Goal: Navigation & Orientation: Find specific page/section

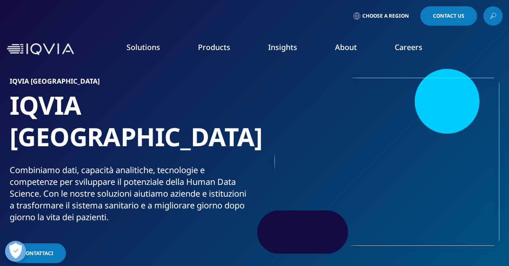
click at [46, 55] on img at bounding box center [40, 49] width 67 height 12
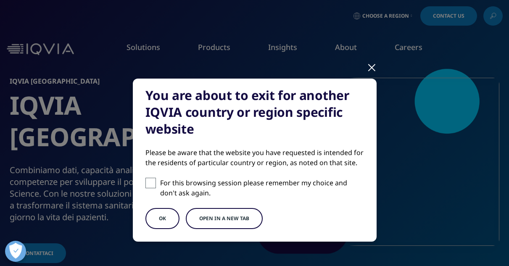
click at [373, 69] on div at bounding box center [372, 67] width 10 height 23
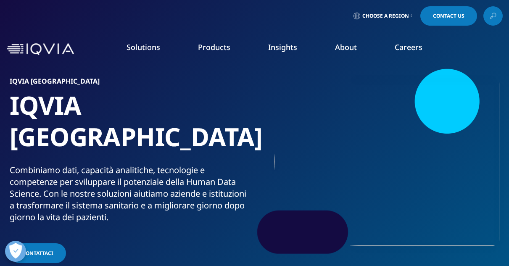
click at [350, 47] on link "About" at bounding box center [346, 47] width 22 height 10
click at [170, 212] on link "Executive Team" at bounding box center [199, 208] width 124 height 9
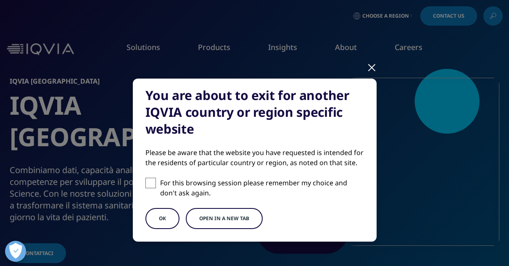
click at [166, 222] on button "OK" at bounding box center [162, 218] width 34 height 21
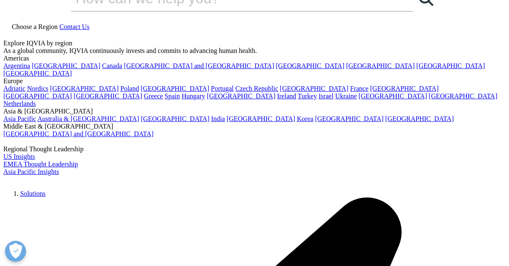
scroll to position [19, 0]
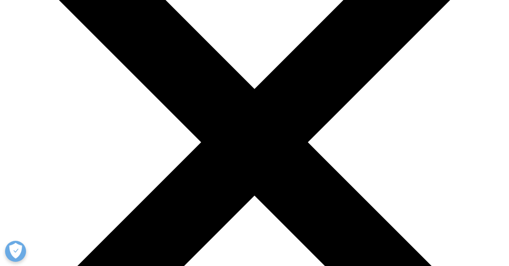
scroll to position [122, 0]
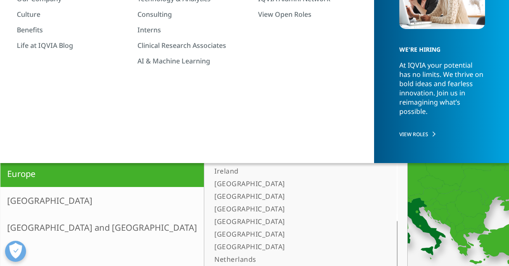
click at [211, 185] on link "[GEOGRAPHIC_DATA]" at bounding box center [295, 183] width 169 height 13
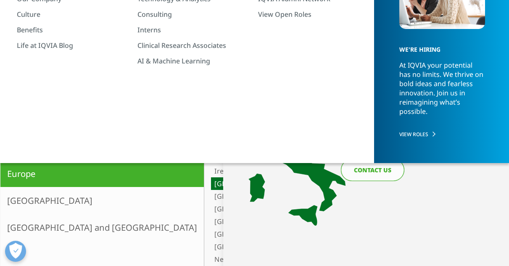
click at [396, 135] on link "Italy (Italiano) website" at bounding box center [394, 139] width 106 height 22
